Goal: Information Seeking & Learning: Learn about a topic

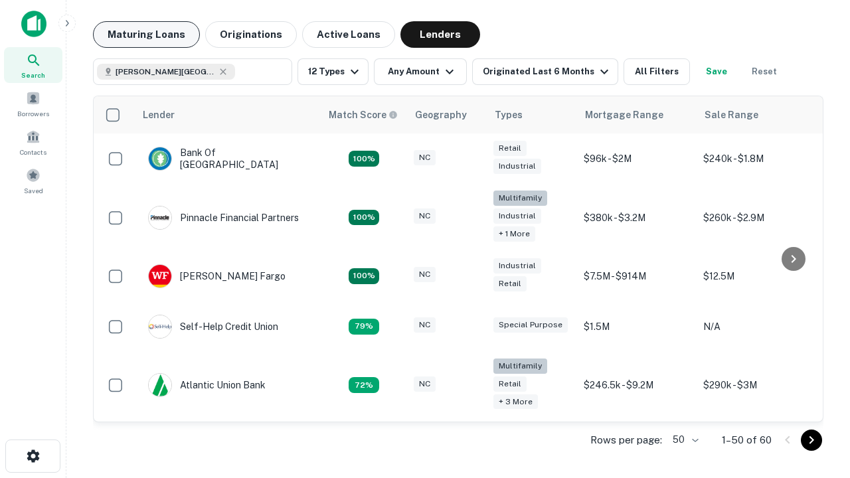
click at [146, 35] on button "Maturing Loans" at bounding box center [146, 34] width 107 height 27
